Goal: Transaction & Acquisition: Purchase product/service

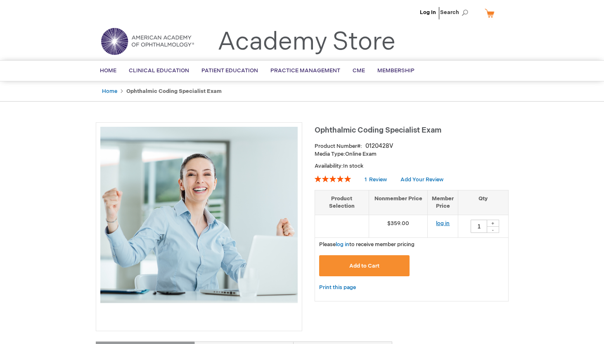
click at [442, 225] on link "log in" at bounding box center [443, 223] width 14 height 7
click at [367, 263] on span "Add to Cart" at bounding box center [364, 266] width 30 height 7
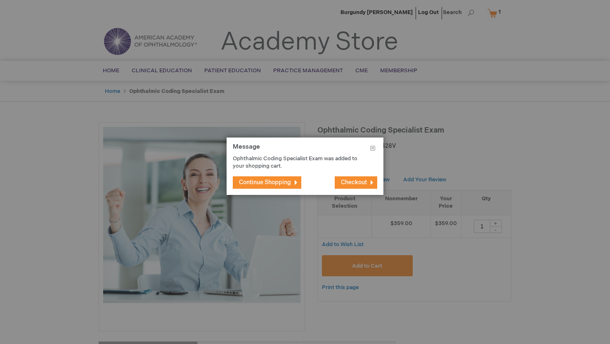
click at [359, 181] on span "Checkout" at bounding box center [354, 182] width 26 height 7
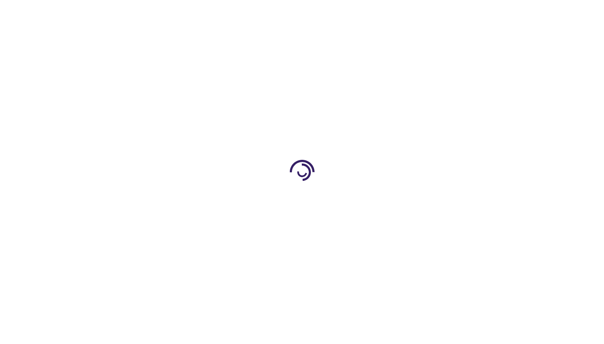
select select "US"
select select "33"
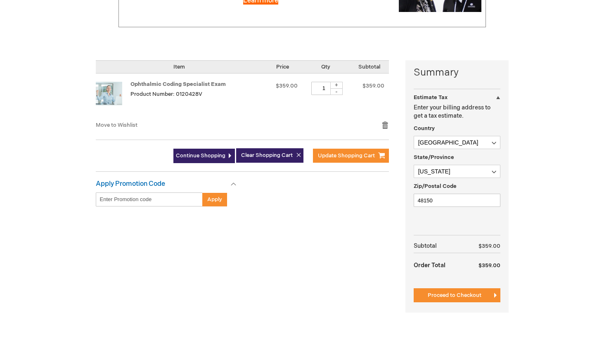
scroll to position [165, 0]
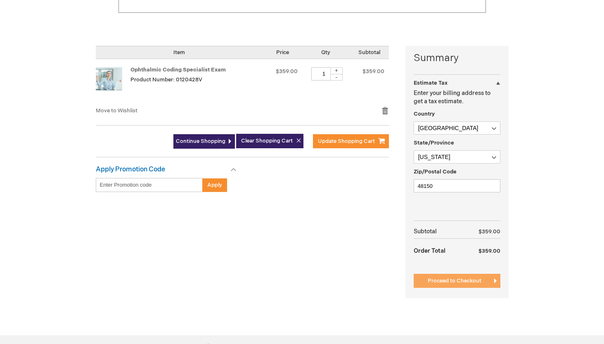
click at [475, 283] on span "Proceed to Checkout" at bounding box center [455, 280] width 54 height 7
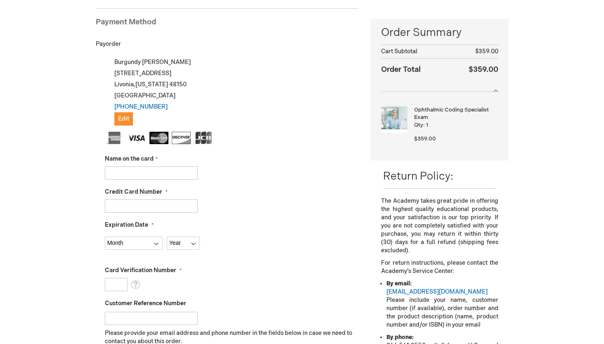
click at [495, 90] on div at bounding box center [439, 87] width 117 height 9
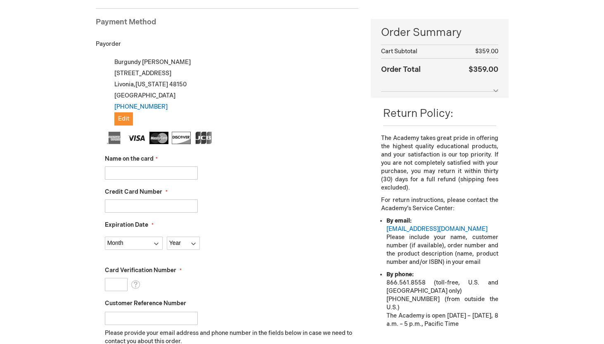
click at [495, 91] on div at bounding box center [439, 87] width 117 height 9
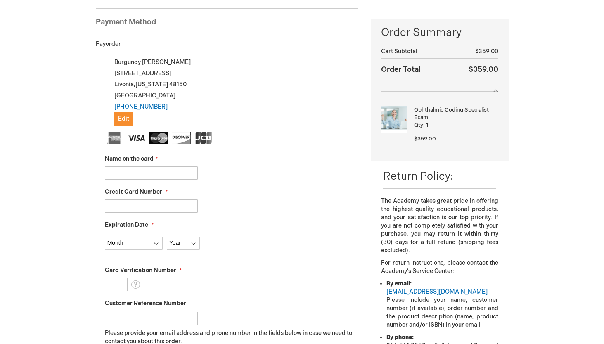
click at [164, 175] on input "Name on the card" at bounding box center [151, 172] width 93 height 13
type input "Judith McCann"
click at [150, 203] on input "Credit Card Number" at bounding box center [151, 205] width 93 height 13
type input "4482130015401866"
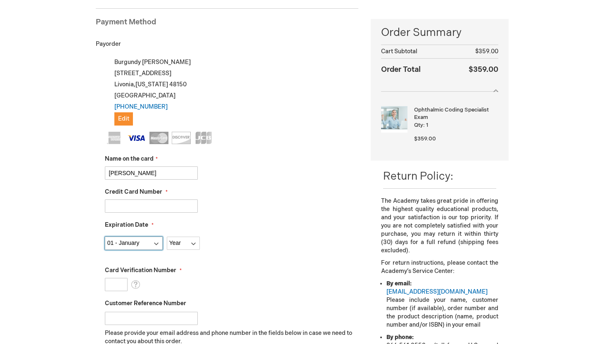
select select "9"
select select "2027"
type input "177"
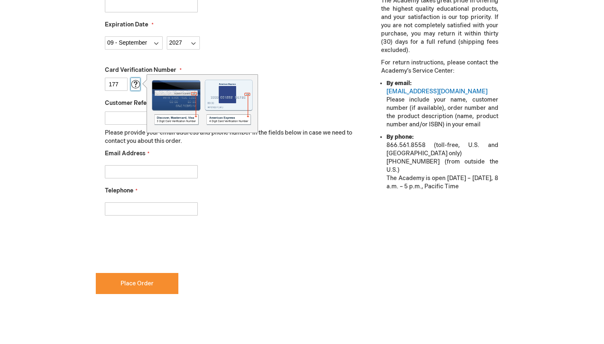
scroll to position [320, 0]
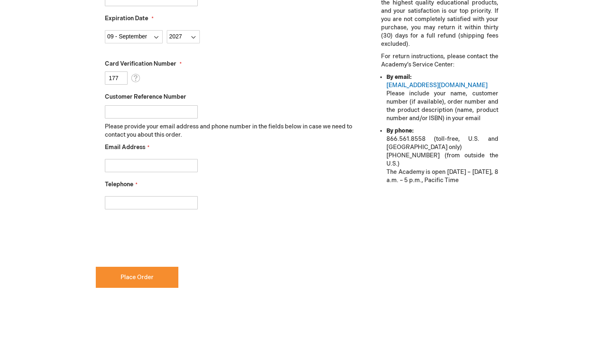
click at [149, 160] on input "Email Address" at bounding box center [151, 165] width 93 height 13
type input "bmosher@maineeyecenter.com"
type input "2075528223"
checkbox input "true"
click at [125, 278] on span "Place Order" at bounding box center [137, 277] width 33 height 7
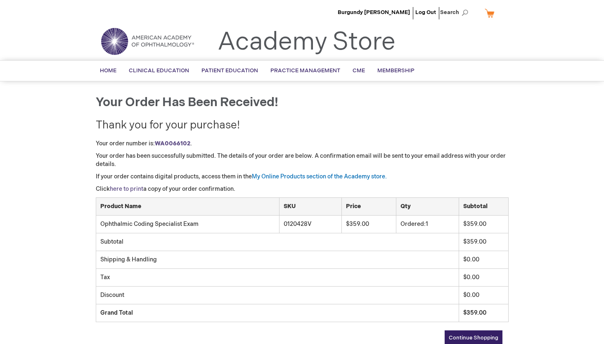
click at [141, 188] on link "here to print" at bounding box center [126, 188] width 33 height 7
click at [392, 11] on span "Burgundy [PERSON_NAME]" at bounding box center [374, 12] width 72 height 7
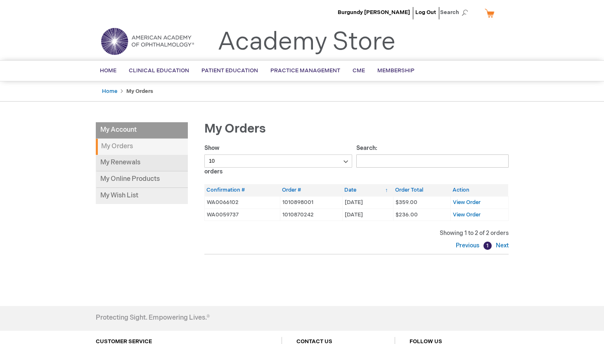
click at [121, 166] on link "My Renewals" at bounding box center [142, 163] width 92 height 17
click at [153, 180] on link "My Online Products" at bounding box center [142, 179] width 92 height 17
click at [424, 38] on div "Toggle Nav Academy Store" at bounding box center [302, 44] width 425 height 31
